Goal: Entertainment & Leisure: Browse casually

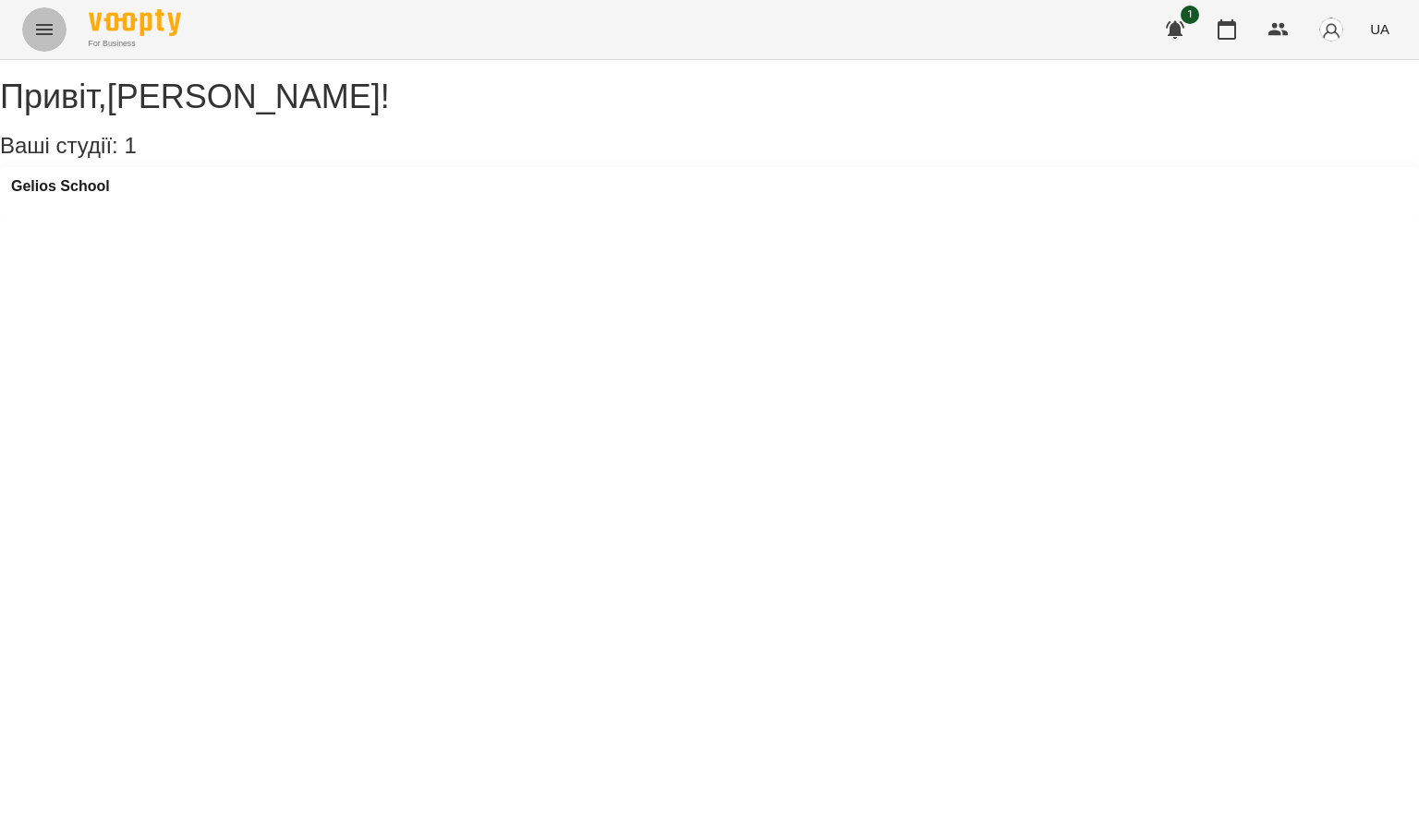
click at [42, 31] on icon "Menu" at bounding box center [44, 30] width 22 height 22
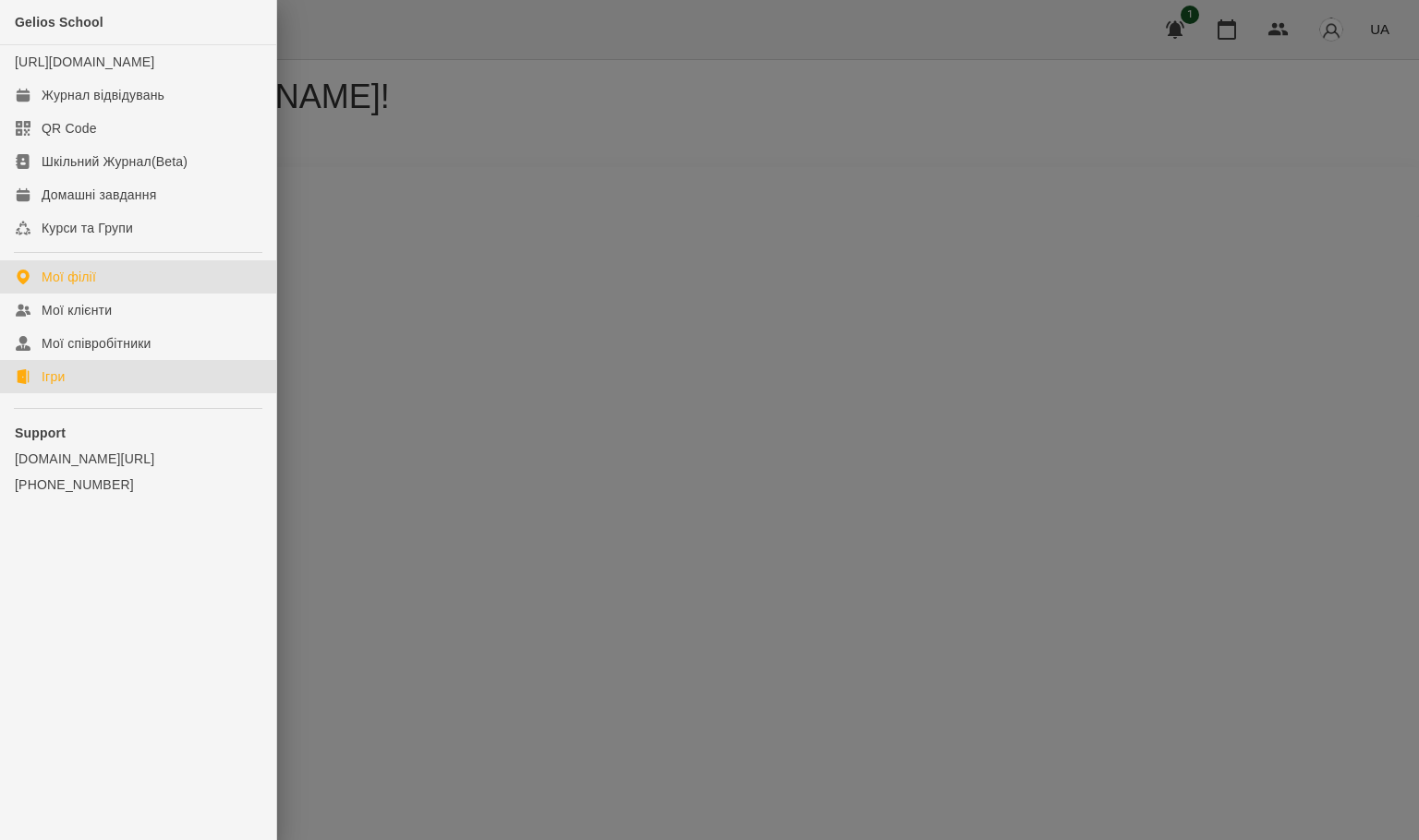
click at [106, 386] on link "Ігри" at bounding box center [138, 377] width 276 height 33
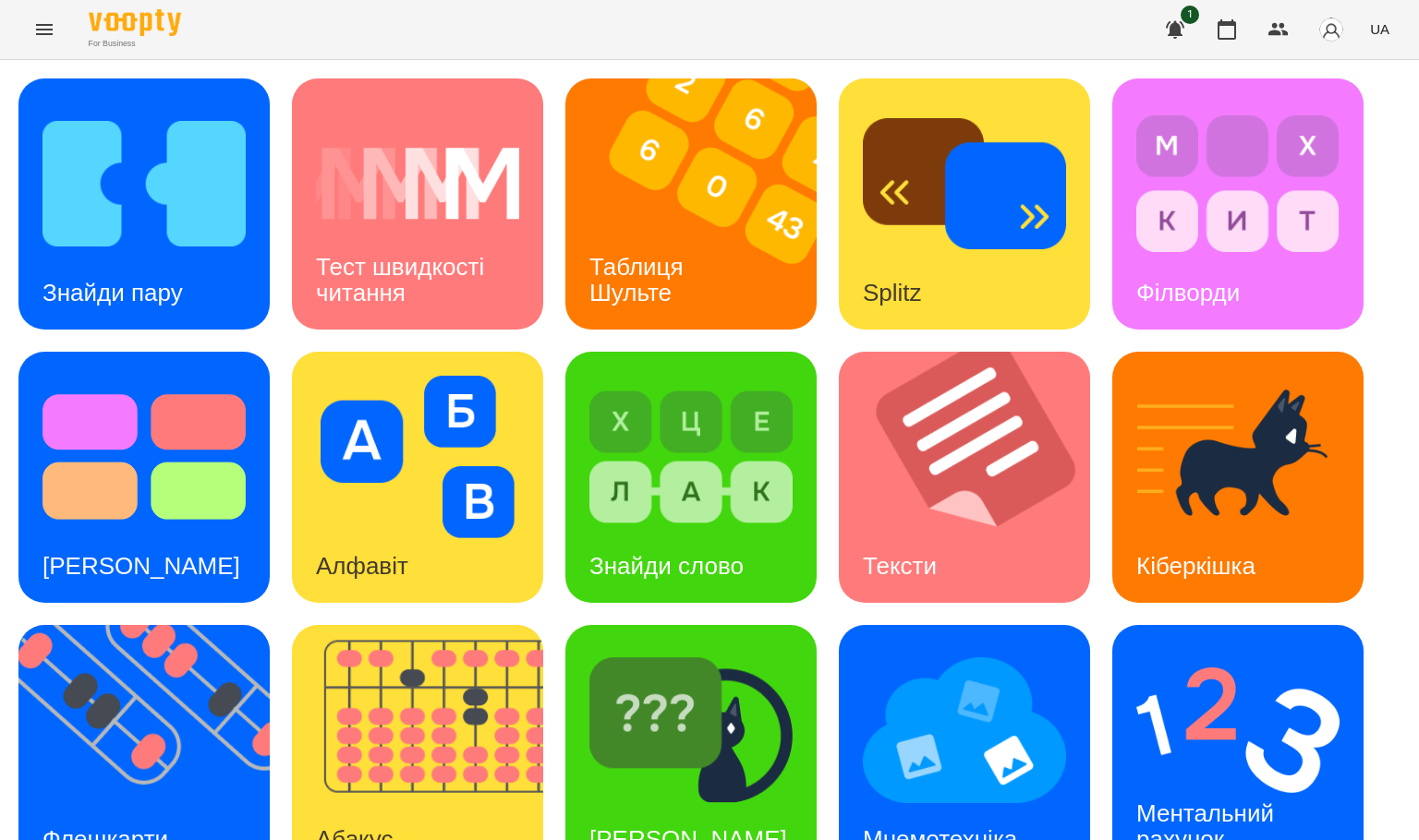
click at [0, 53] on div "For Business 1 UA" at bounding box center [710, 30] width 1419 height 59
click at [898, 559] on div "Мнемотехніка" at bounding box center [939, 839] width 202 height 73
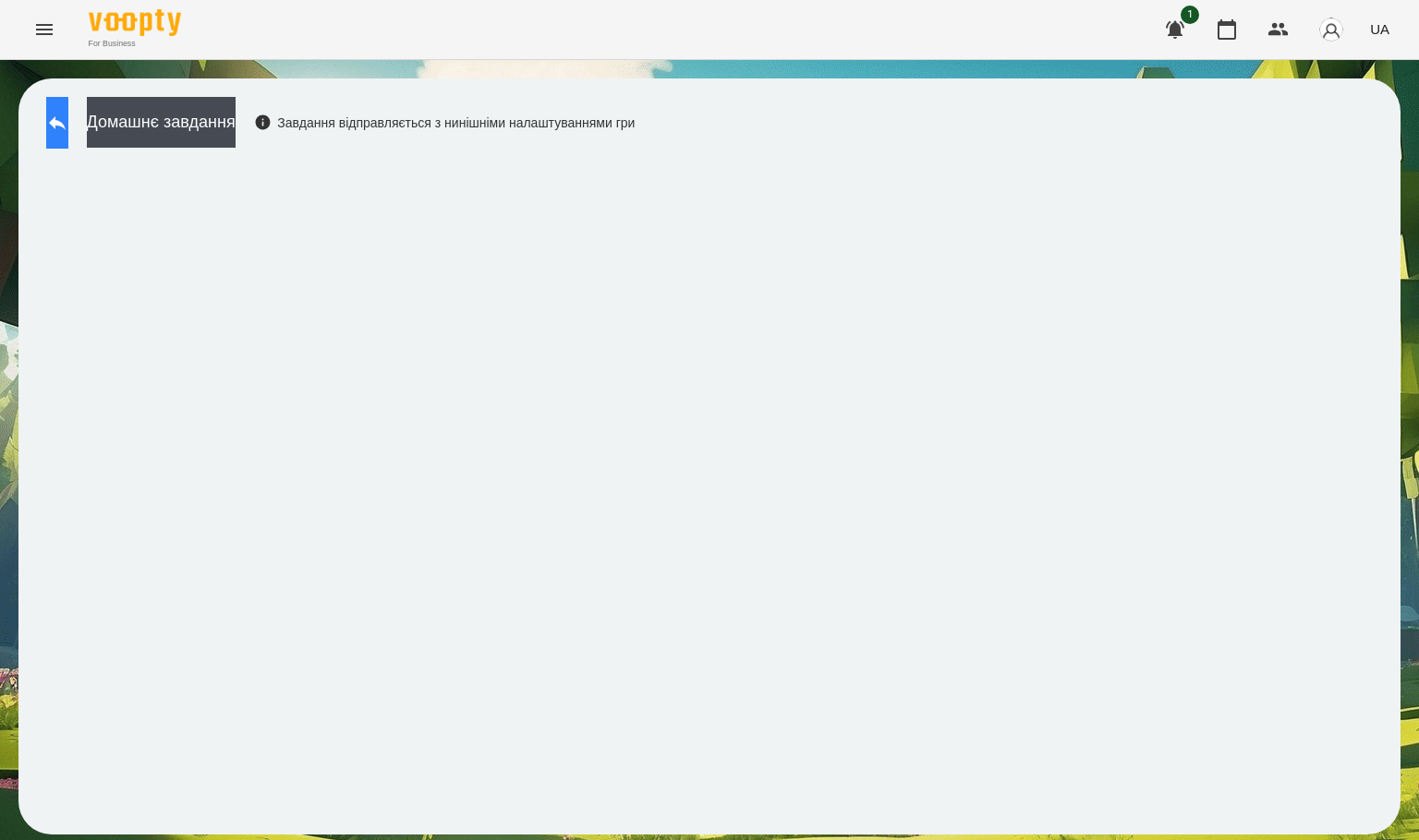
click at [69, 139] on button at bounding box center [57, 123] width 22 height 52
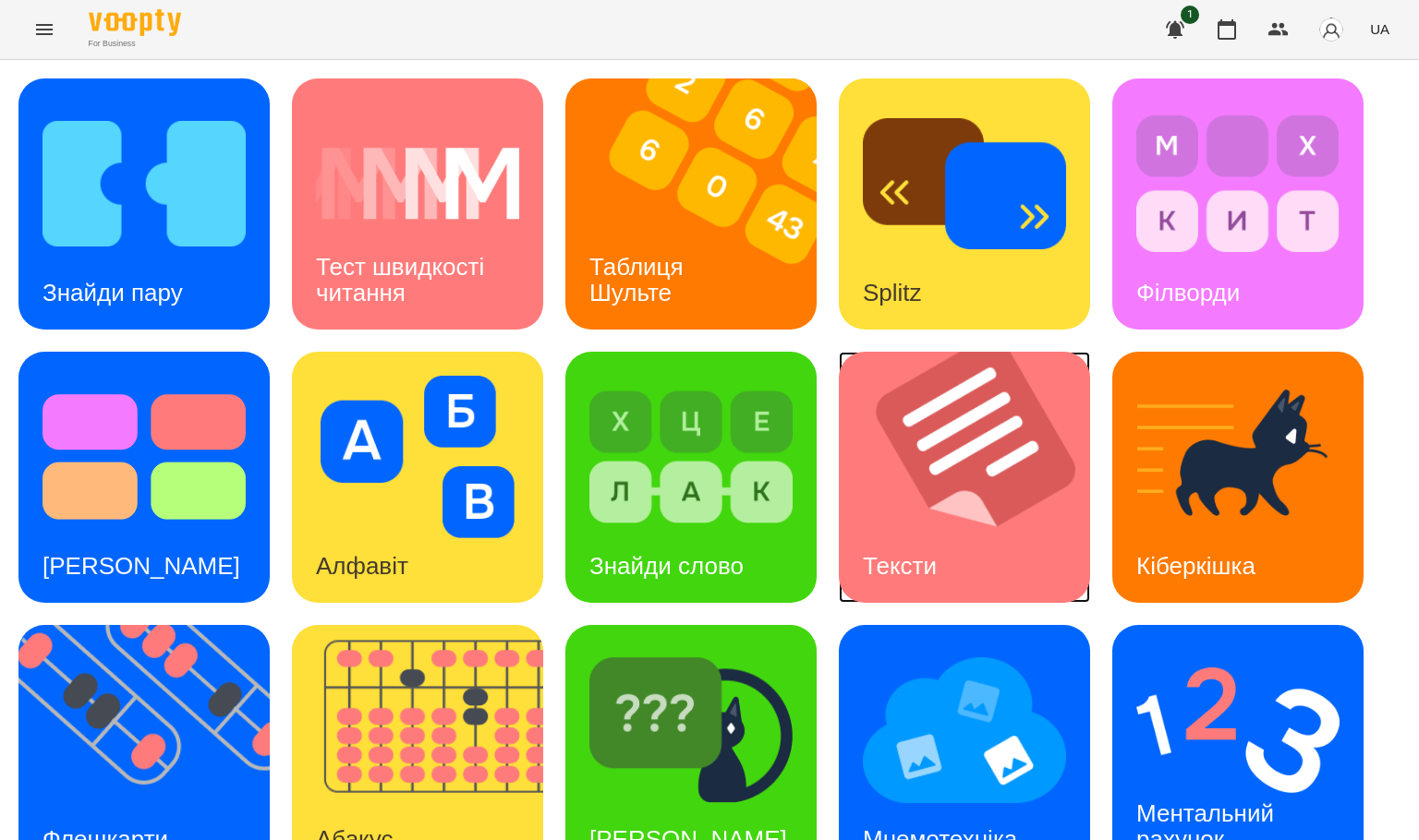
click at [945, 458] on img at bounding box center [975, 477] width 274 height 251
